Goal: Transaction & Acquisition: Purchase product/service

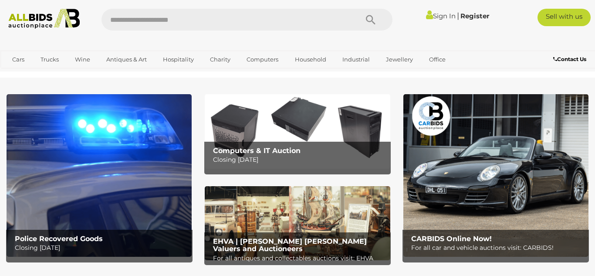
click at [132, 105] on img at bounding box center [99, 175] width 185 height 162
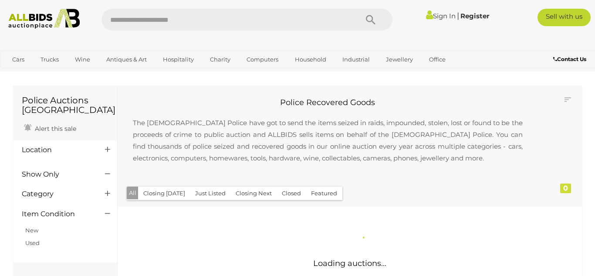
scroll to position [1, 0]
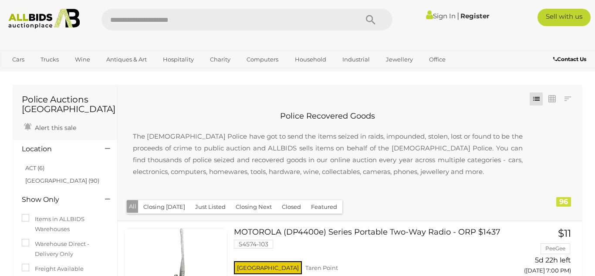
scroll to position [17, 0]
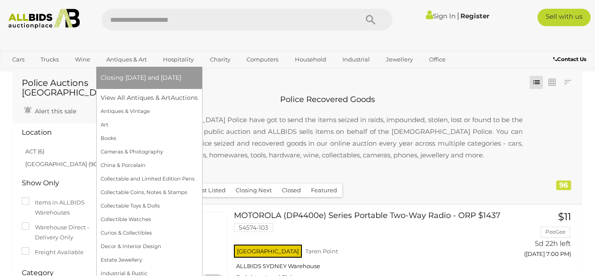
click at [127, 64] on link "Antiques & Art" at bounding box center [127, 59] width 52 height 14
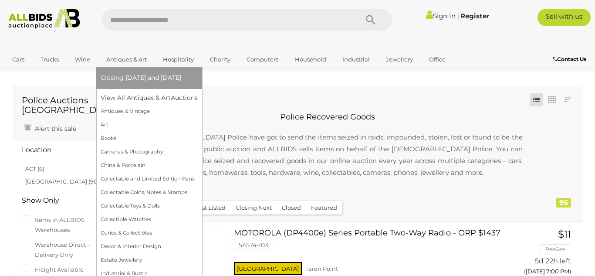
click at [127, 64] on link "Antiques & Art" at bounding box center [127, 59] width 52 height 14
click at [128, 59] on link "Antiques & Art" at bounding box center [127, 59] width 52 height 14
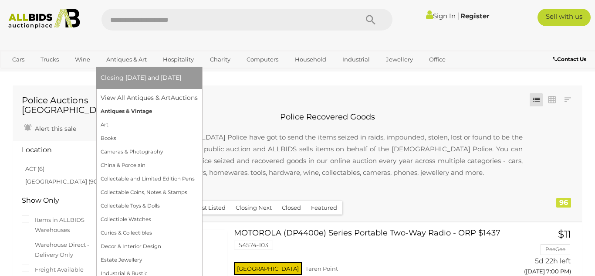
click at [122, 111] on link "Antiques & Vintage" at bounding box center [149, 112] width 97 height 14
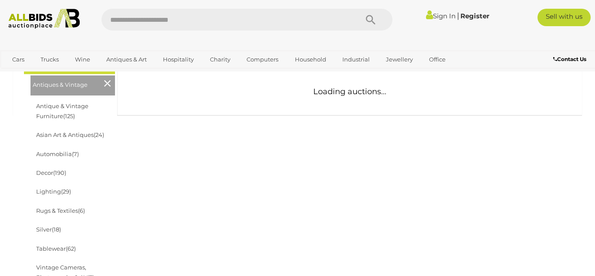
scroll to position [157, 0]
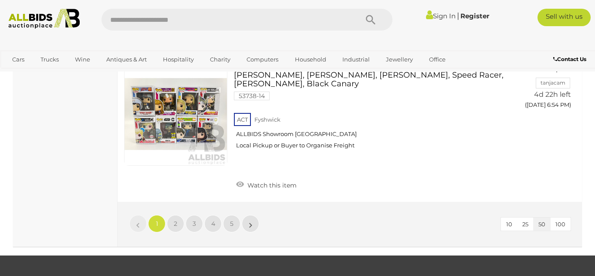
scroll to position [6866, 0]
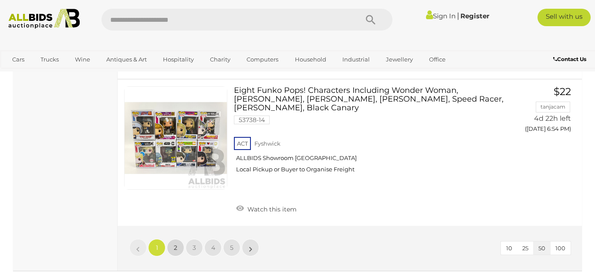
click at [174, 239] on link "2" at bounding box center [175, 247] width 17 height 17
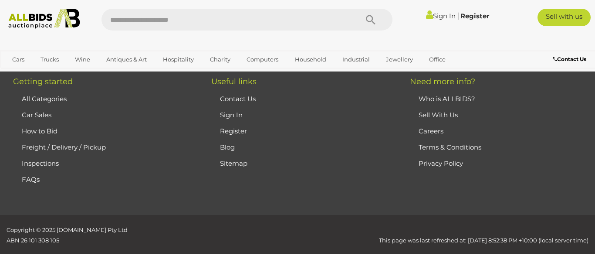
scroll to position [117, 0]
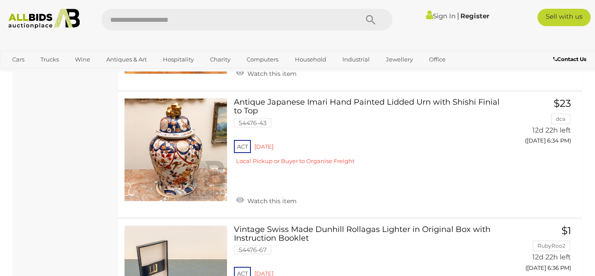
scroll to position [2766, 0]
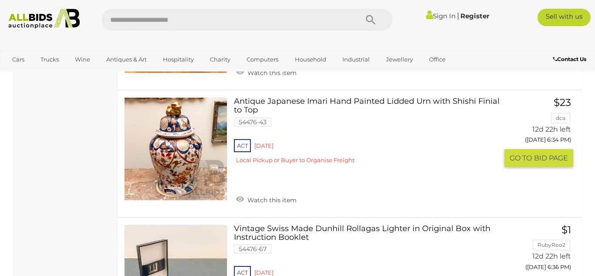
click at [292, 97] on link "Antique Japanese Imari Hand Painted Lidded Urn with Shishi Finial to Top 54476-…" at bounding box center [369, 133] width 258 height 73
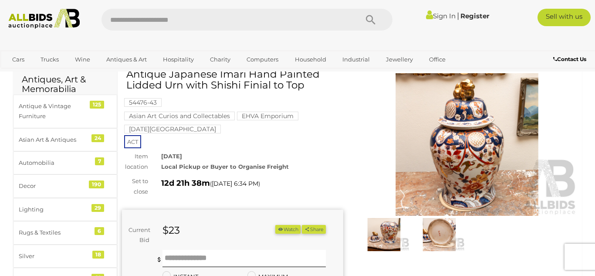
scroll to position [35, 0]
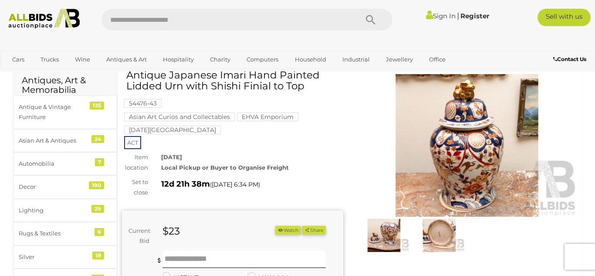
click at [290, 146] on div "54476-43 Asian Art Curios and Collectables EHVA Emporium Red Hill Estate ACT" at bounding box center [232, 109] width 221 height 78
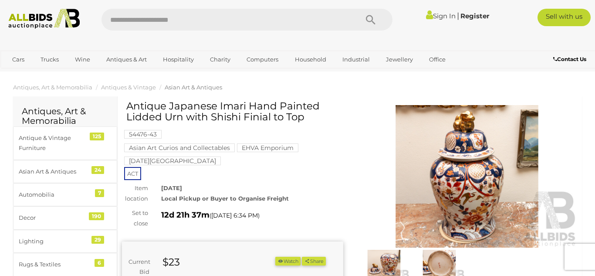
scroll to position [0, 0]
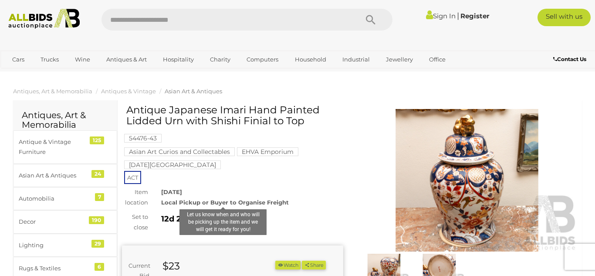
click at [258, 201] on strong "Local Pickup or Buyer to Organise Freight" at bounding box center [225, 202] width 128 height 7
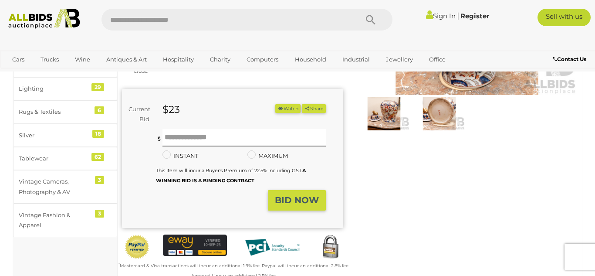
scroll to position [174, 0]
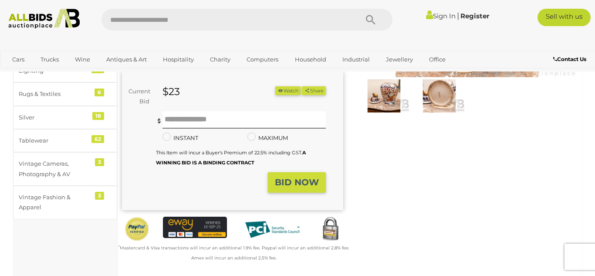
click at [261, 150] on small "This Item will incur a Buyer's Premium of 22.5% including GST. A WINNING BID IS…" at bounding box center [231, 157] width 150 height 16
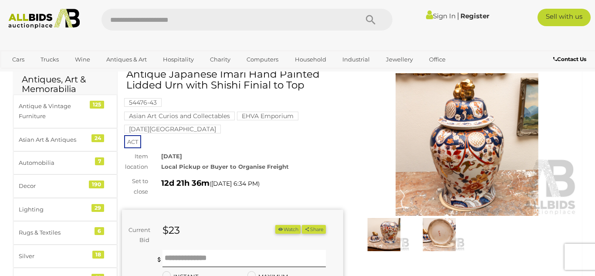
scroll to position [35, 0]
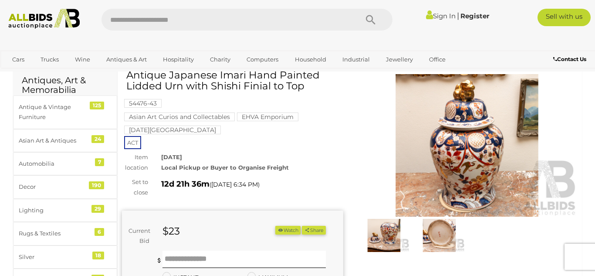
click at [246, 88] on h1 "Antique Japanese Imari Hand Painted Lidded Urn with Shishi Finial to Top" at bounding box center [233, 81] width 215 height 22
click at [409, 194] on img at bounding box center [466, 145] width 221 height 142
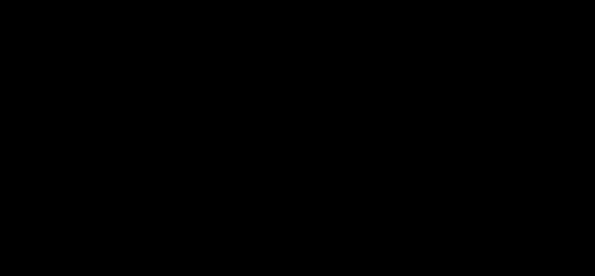
click at [409, 194] on div at bounding box center [297, 113] width 595 height 187
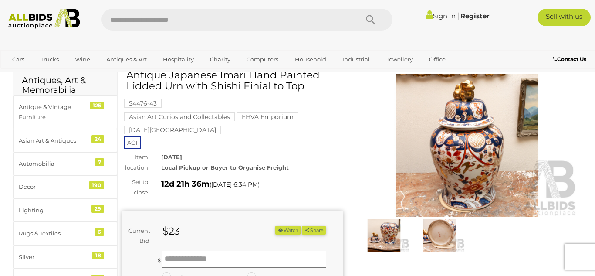
click at [409, 194] on img at bounding box center [466, 145] width 221 height 142
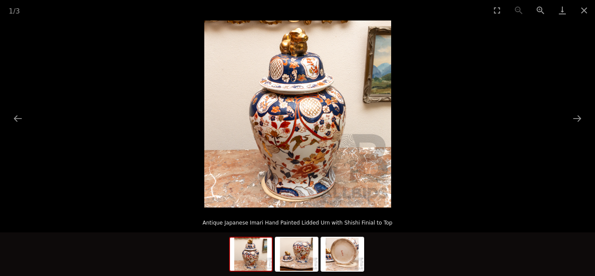
scroll to position [87, 0]
click at [579, 116] on button "Next slide" at bounding box center [577, 118] width 18 height 17
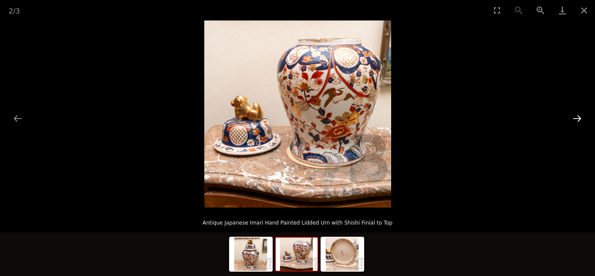
click at [579, 116] on button "Next slide" at bounding box center [577, 118] width 18 height 17
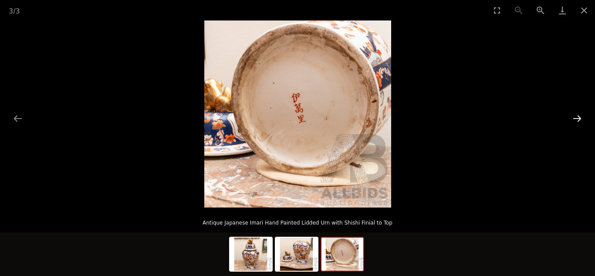
click at [579, 116] on button "Next slide" at bounding box center [577, 118] width 18 height 17
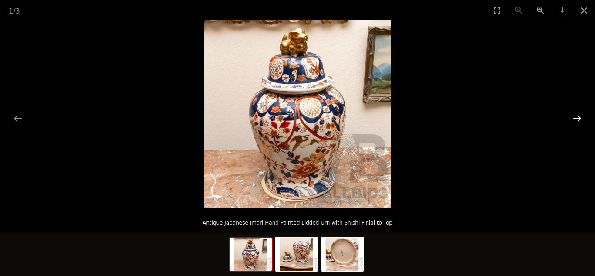
click at [579, 116] on button "Next slide" at bounding box center [577, 118] width 18 height 17
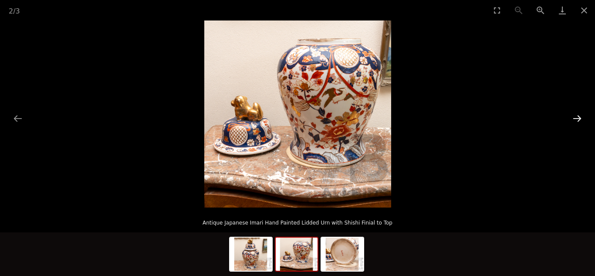
click at [579, 116] on button "Next slide" at bounding box center [577, 118] width 18 height 17
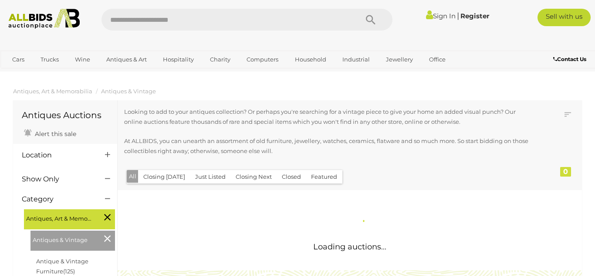
scroll to position [117, 0]
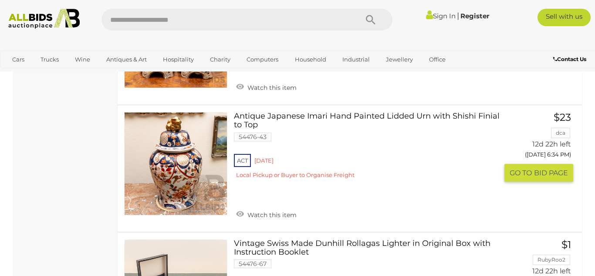
scroll to position [2750, 0]
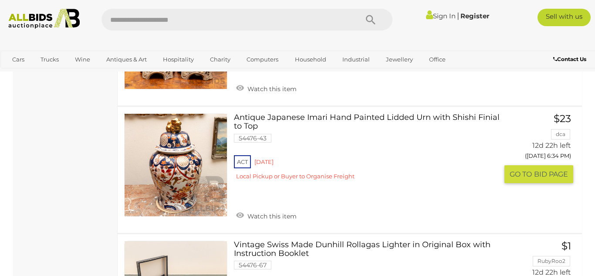
click at [332, 113] on h3 "Antique Japanese Imari Hand Painted Lidded Urn with Shishi Finial to Top" at bounding box center [369, 123] width 271 height 20
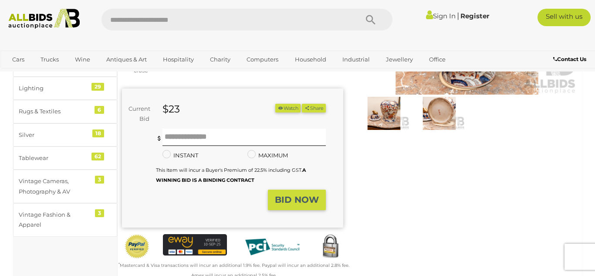
scroll to position [174, 0]
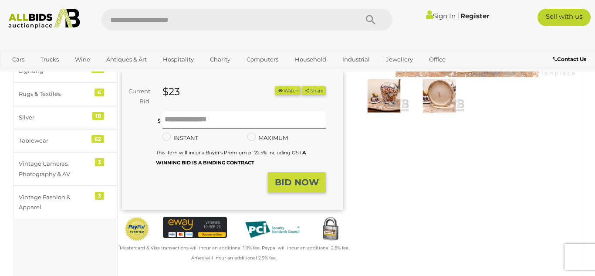
click at [384, 100] on img at bounding box center [384, 95] width 51 height 33
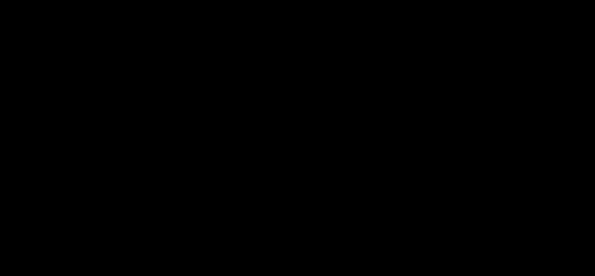
click at [384, 100] on picture at bounding box center [297, 113] width 595 height 187
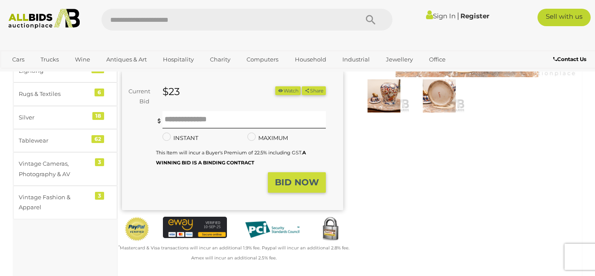
click at [384, 100] on img at bounding box center [384, 95] width 51 height 33
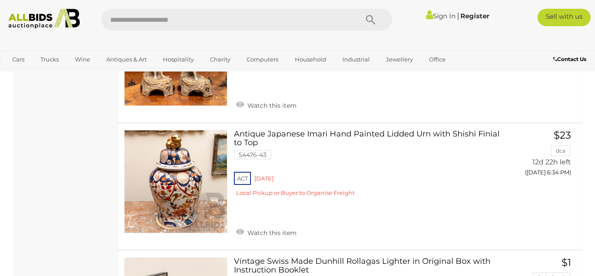
scroll to position [2732, 0]
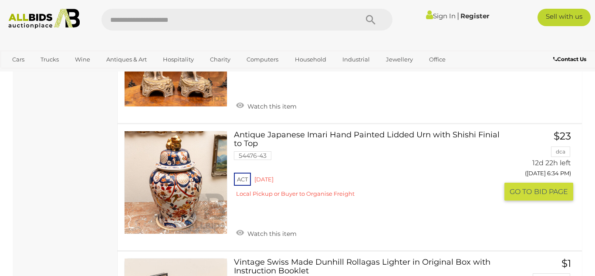
click at [283, 156] on link "Antique Japanese Imari Hand Painted Lidded Urn with Shishi Finial to Top 54476-…" at bounding box center [369, 167] width 258 height 73
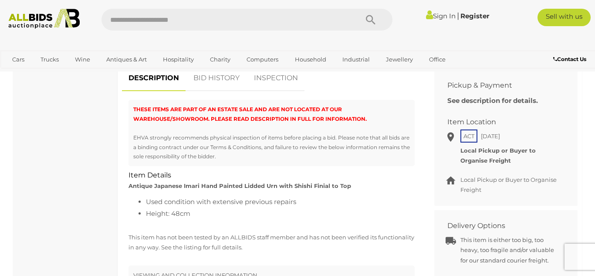
scroll to position [383, 0]
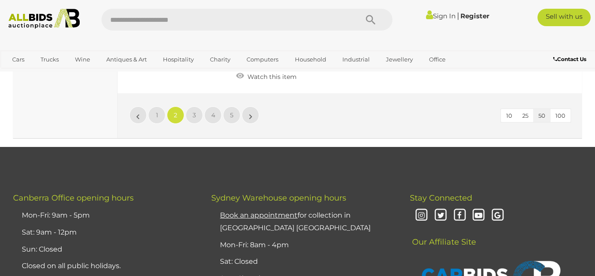
scroll to position [6531, 0]
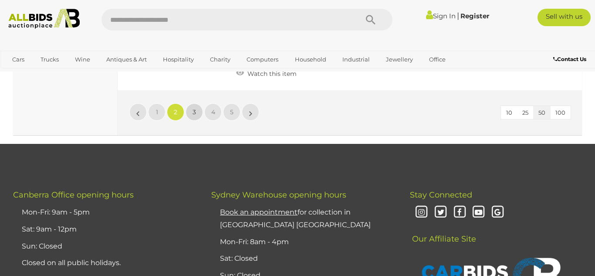
click at [196, 108] on span "3" at bounding box center [194, 112] width 3 height 8
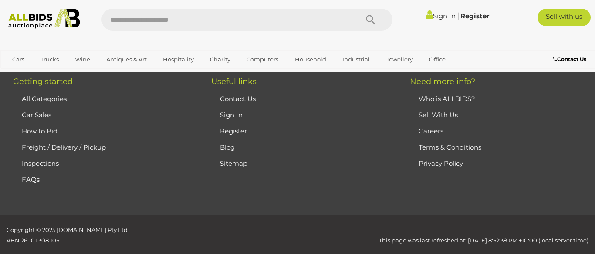
scroll to position [117, 0]
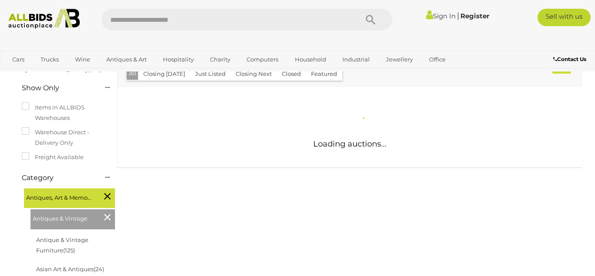
click at [196, 82] on div "Closing First Closing Last Lowest Bid Highest Bid Item Name A-Z Item Name Z-A A…" at bounding box center [350, 35] width 464 height 105
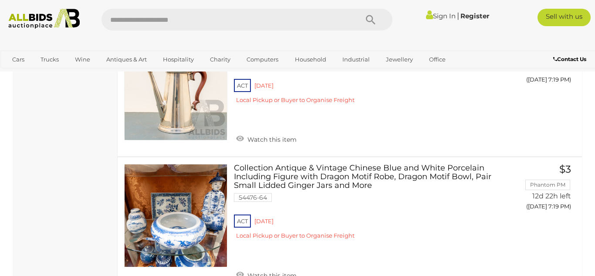
scroll to position [3010, 0]
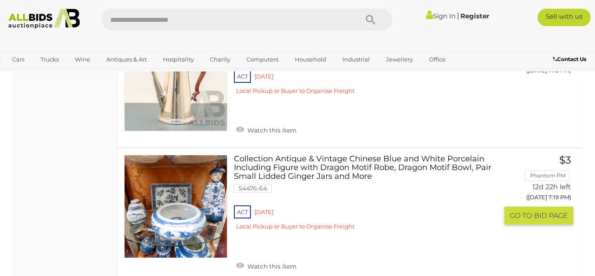
click at [188, 213] on link at bounding box center [175, 206] width 103 height 103
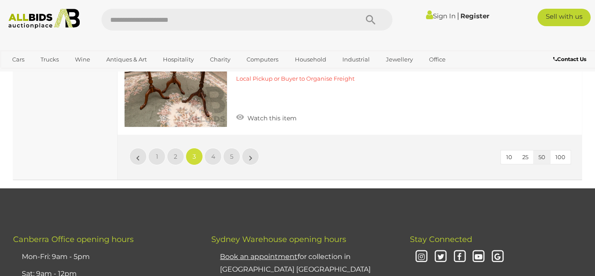
scroll to position [6293, 0]
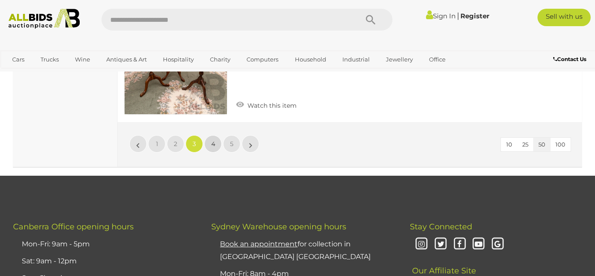
click at [215, 140] on span "4" at bounding box center [213, 144] width 4 height 8
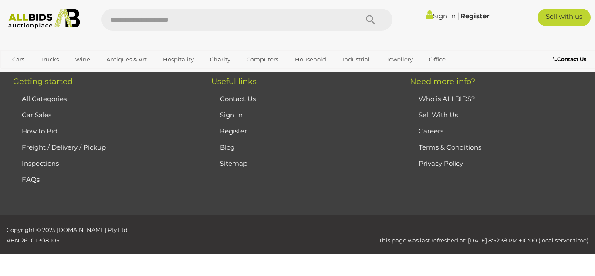
scroll to position [117, 0]
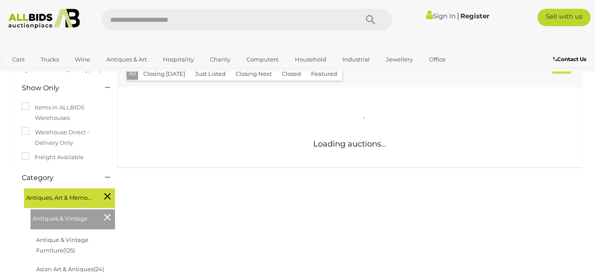
click at [215, 116] on div "Loading auctions..." at bounding box center [349, 127] width 477 height 80
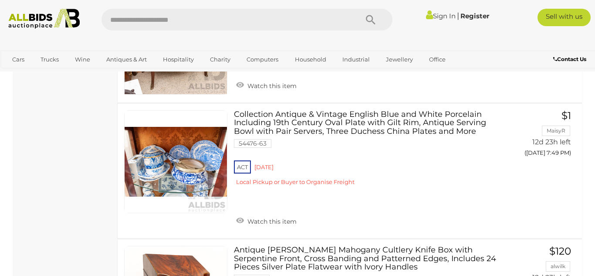
scroll to position [3898, 0]
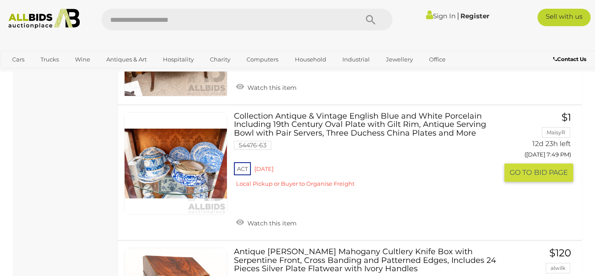
click at [202, 148] on link at bounding box center [175, 163] width 103 height 103
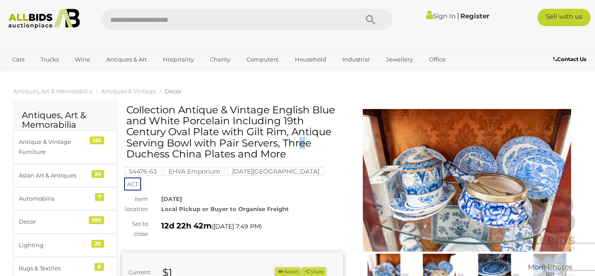
click at [203, 148] on h1 "Collection Antique & Vintage English Blue and White Porcelain Including 19th Ce…" at bounding box center [233, 132] width 215 height 55
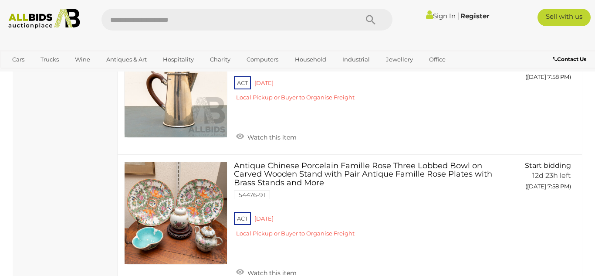
scroll to position [6101, 0]
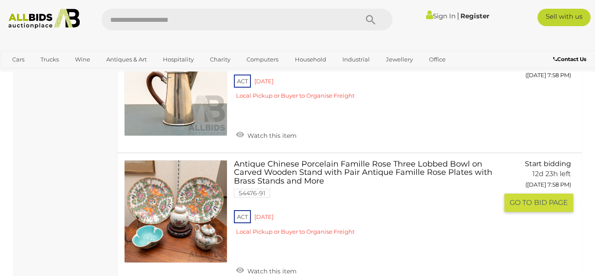
click at [169, 181] on link at bounding box center [175, 211] width 103 height 103
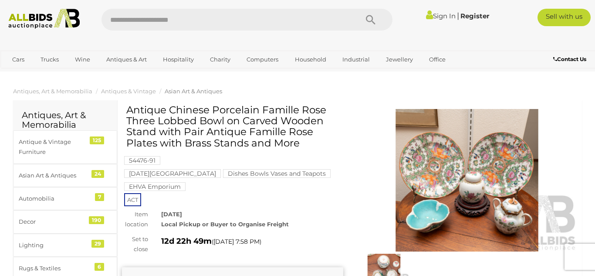
click at [445, 160] on img at bounding box center [466, 180] width 221 height 142
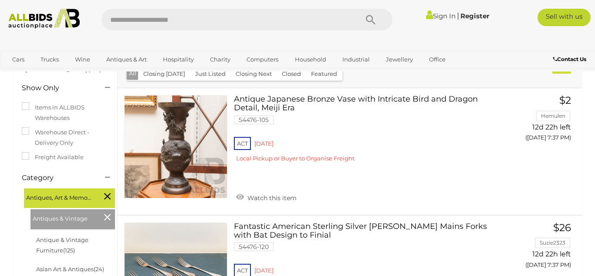
scroll to position [6183, 0]
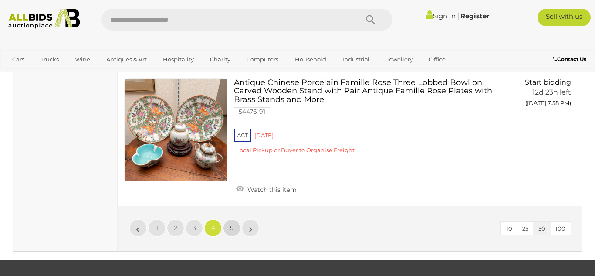
click at [231, 224] on span "5" at bounding box center [231, 228] width 3 height 8
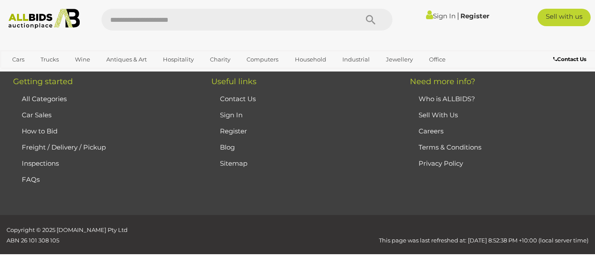
scroll to position [117, 0]
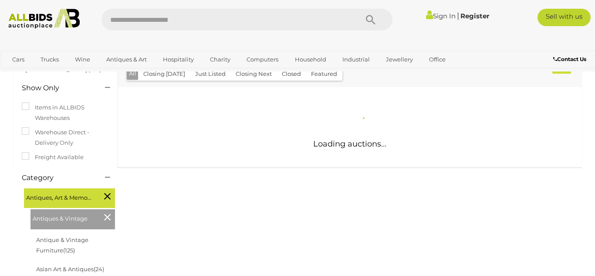
click at [231, 204] on div "Antiques Auctions Alert this sale Location (7)" at bounding box center [298, 270] width 582 height 576
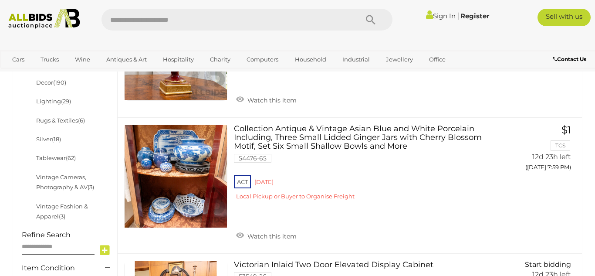
scroll to position [344, 0]
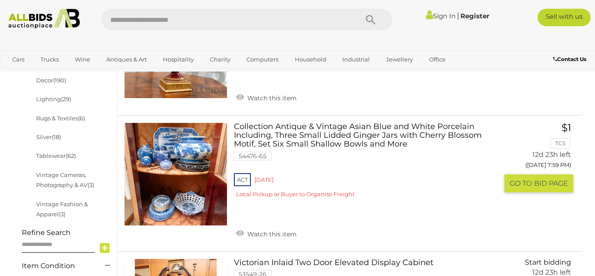
click at [191, 170] on link at bounding box center [175, 173] width 103 height 103
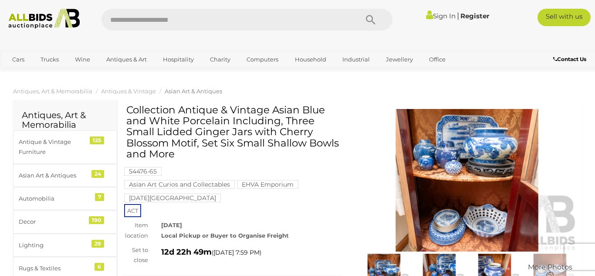
click at [555, 193] on img at bounding box center [466, 180] width 221 height 142
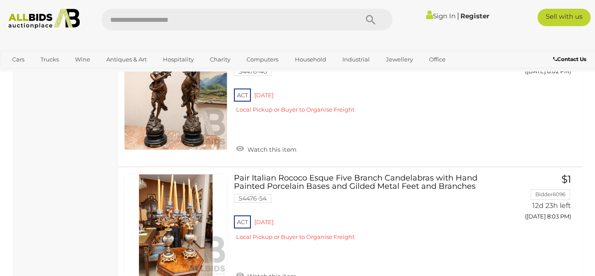
scroll to position [1215, 0]
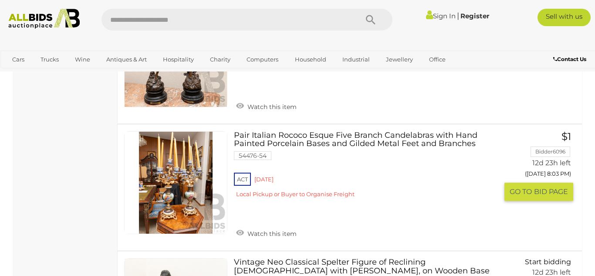
click at [173, 205] on img at bounding box center [176, 183] width 102 height 102
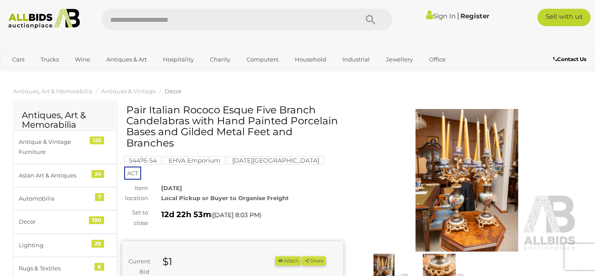
click at [427, 169] on img at bounding box center [466, 180] width 221 height 142
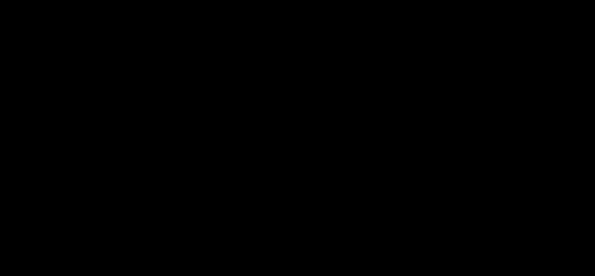
click at [427, 169] on div at bounding box center [297, 113] width 595 height 187
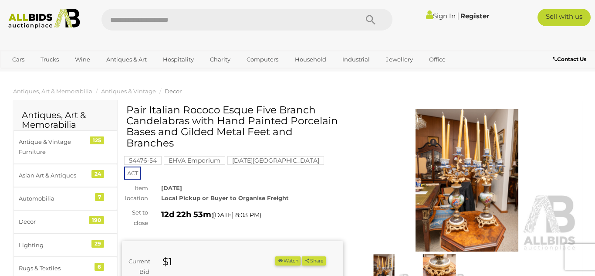
click at [457, 173] on img at bounding box center [466, 180] width 221 height 142
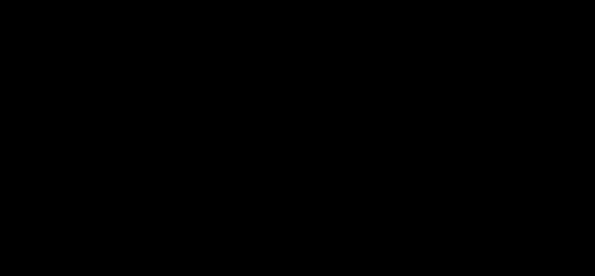
click at [457, 173] on picture at bounding box center [297, 113] width 595 height 187
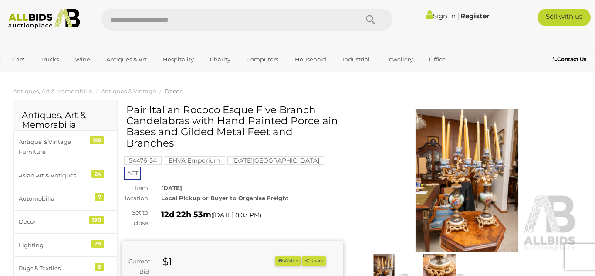
click at [457, 173] on img at bounding box center [466, 180] width 221 height 142
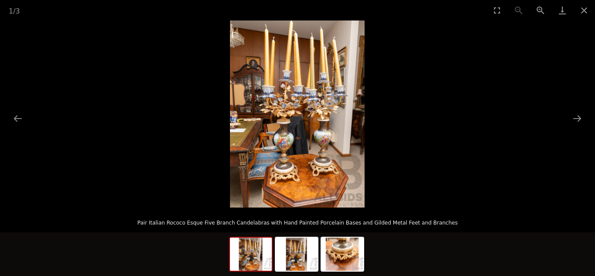
click at [288, 147] on img at bounding box center [297, 113] width 135 height 187
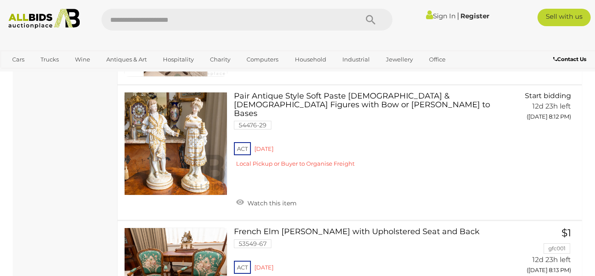
scroll to position [2592, 0]
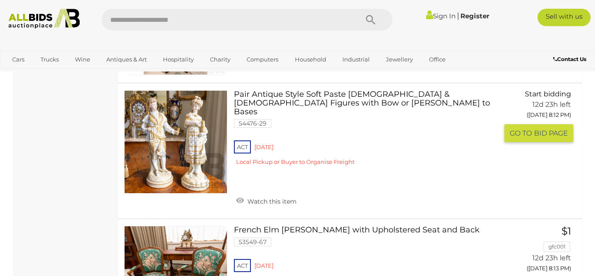
click at [166, 126] on link at bounding box center [175, 141] width 103 height 103
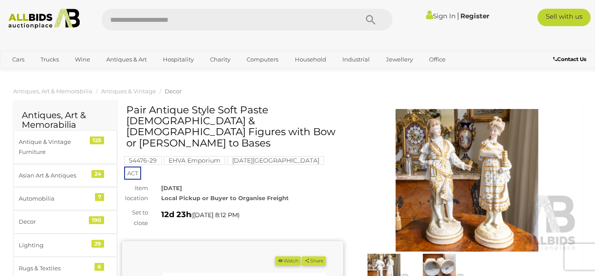
click at [416, 172] on img at bounding box center [466, 180] width 221 height 142
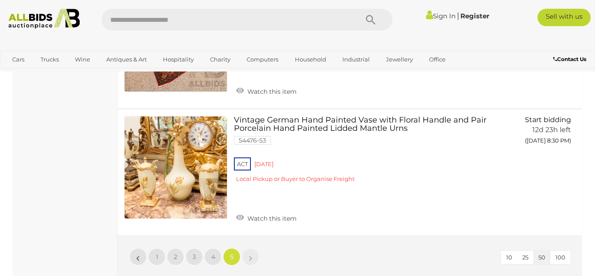
scroll to position [5148, 0]
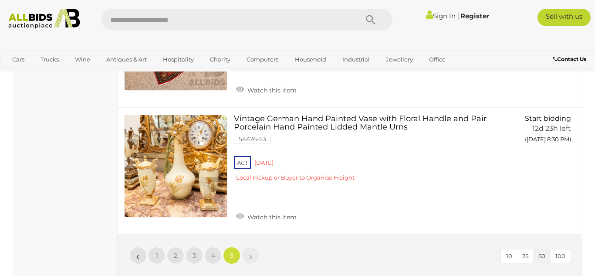
click at [253, 247] on link "»" at bounding box center [250, 255] width 17 height 17
